Goal: Transaction & Acquisition: Purchase product/service

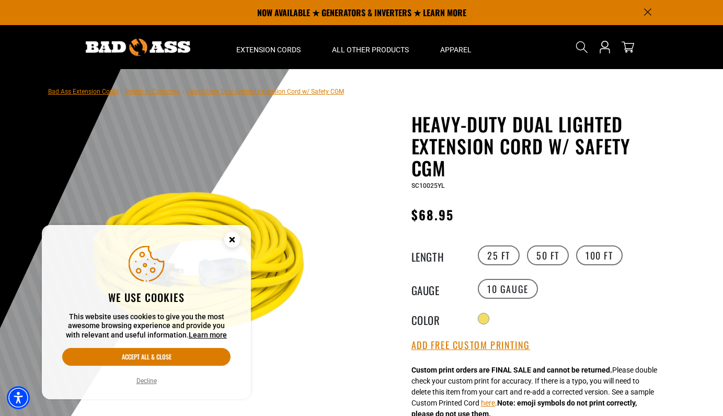
click at [148, 91] on link "Return to Collection" at bounding box center [152, 91] width 55 height 7
click at [231, 245] on circle "Close this option" at bounding box center [232, 240] width 16 height 16
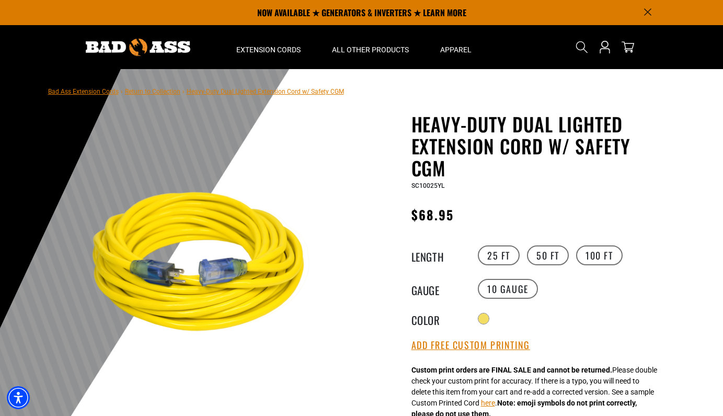
click at [153, 91] on link "Return to Collection" at bounding box center [152, 91] width 55 height 7
click at [152, 95] on link "Return to Collection" at bounding box center [152, 91] width 55 height 7
click at [154, 90] on link "Return to Collection" at bounding box center [152, 91] width 55 height 7
click at [74, 88] on link "Bad Ass Extension Cords" at bounding box center [83, 91] width 71 height 7
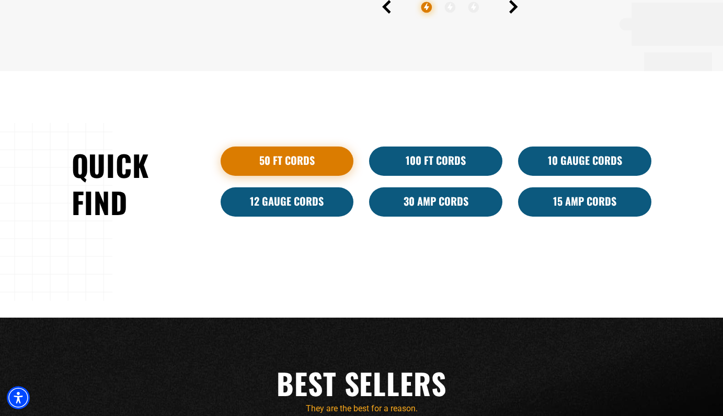
scroll to position [618, 0]
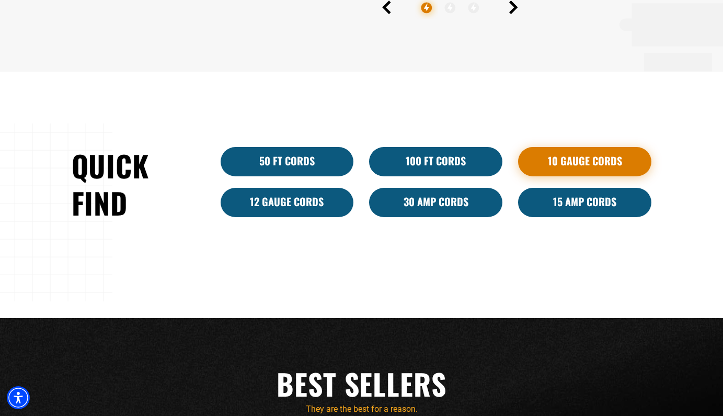
click at [626, 168] on link "10 Gauge Cords" at bounding box center [584, 161] width 133 height 29
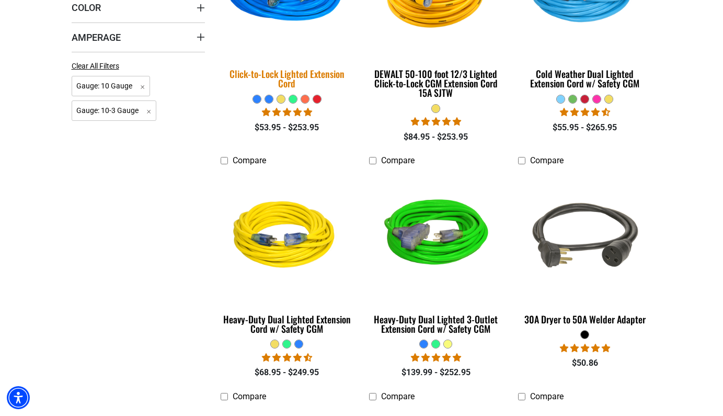
scroll to position [396, 0]
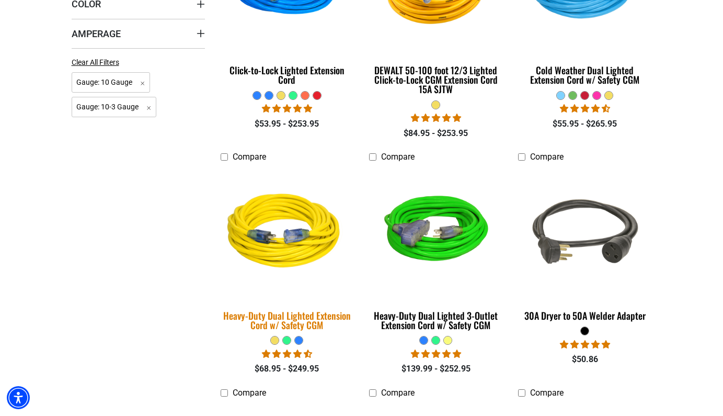
click at [321, 318] on div "Heavy-Duty Dual Lighted Extension Cord w/ Safety CGM" at bounding box center [287, 319] width 133 height 19
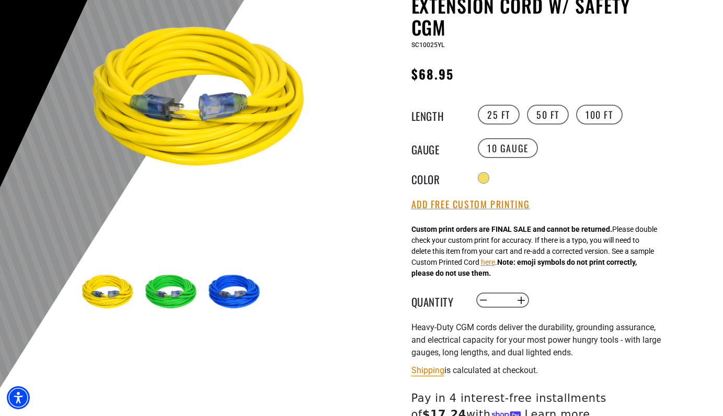
scroll to position [143, 0]
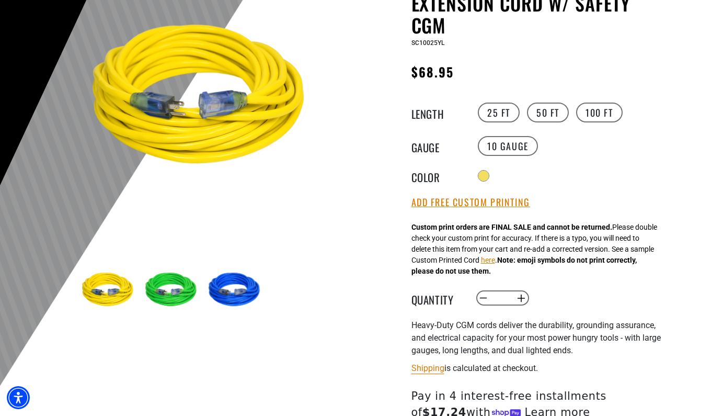
click at [159, 279] on img at bounding box center [172, 290] width 61 height 61
